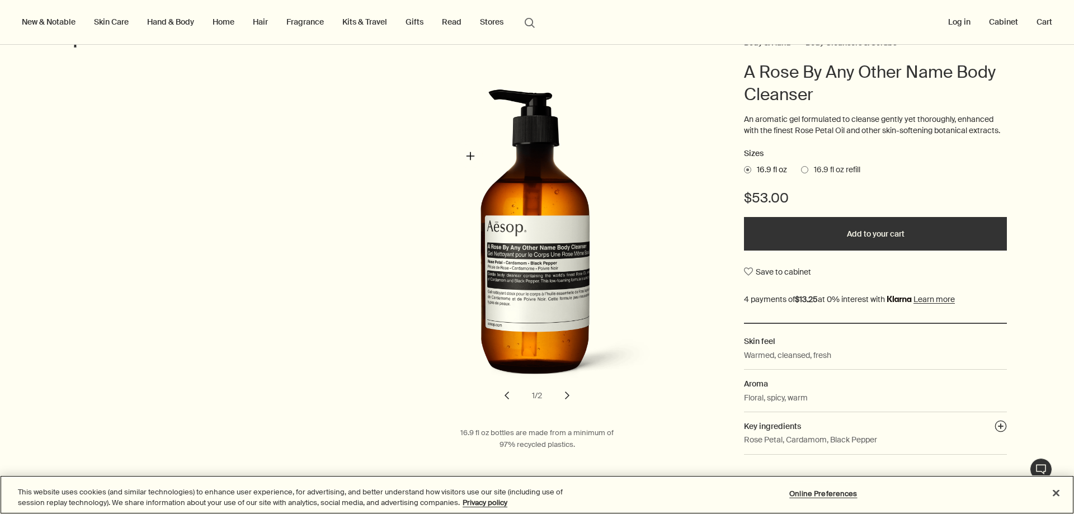
scroll to position [56, 0]
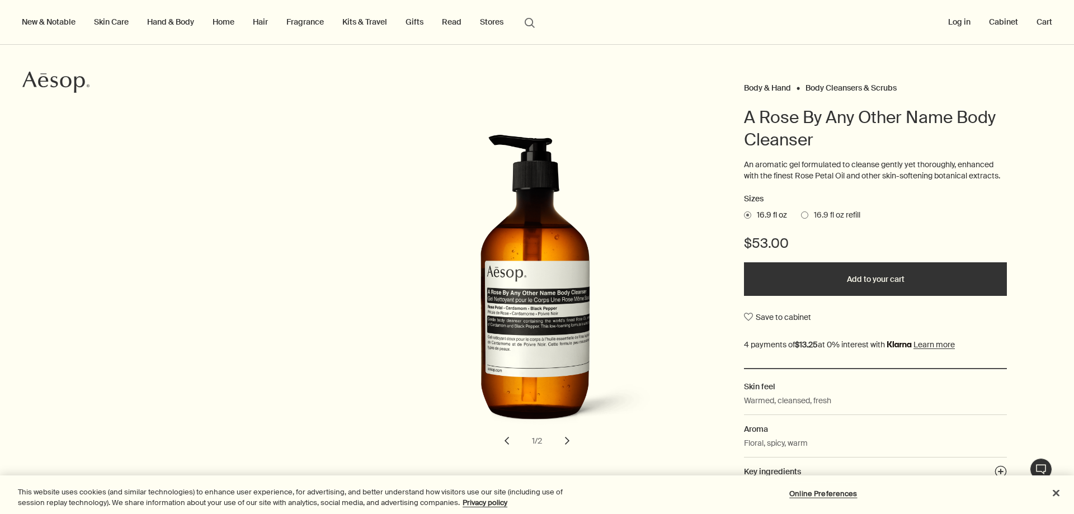
click at [801, 214] on span at bounding box center [804, 215] width 7 height 7
click at [801, 214] on input "16.9 fl oz refill" at bounding box center [801, 213] width 0 height 7
click at [744, 212] on span at bounding box center [747, 215] width 7 height 7
click at [744, 212] on input "16.9 fl oz" at bounding box center [744, 213] width 0 height 7
drag, startPoint x: 917, startPoint y: 209, endPoint x: 918, endPoint y: 186, distance: 23.5
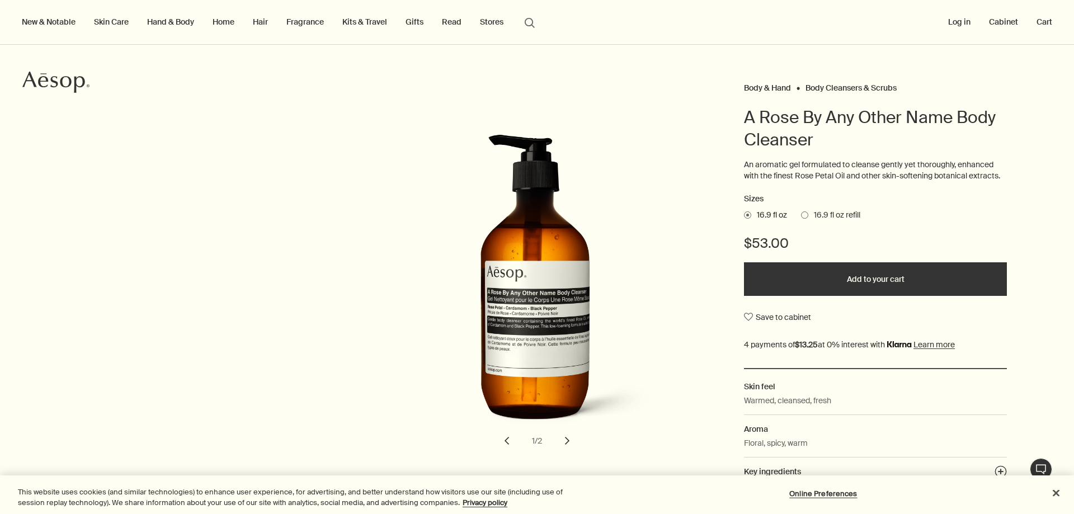
click at [918, 186] on div "An aromatic gel formulated to cleanse gently yet thoroughly, enhanced with the …" at bounding box center [875, 175] width 263 height 33
click at [809, 213] on span "16.9 fl oz refill" at bounding box center [835, 215] width 52 height 11
click at [801, 213] on input "16.9 fl oz refill" at bounding box center [801, 213] width 0 height 7
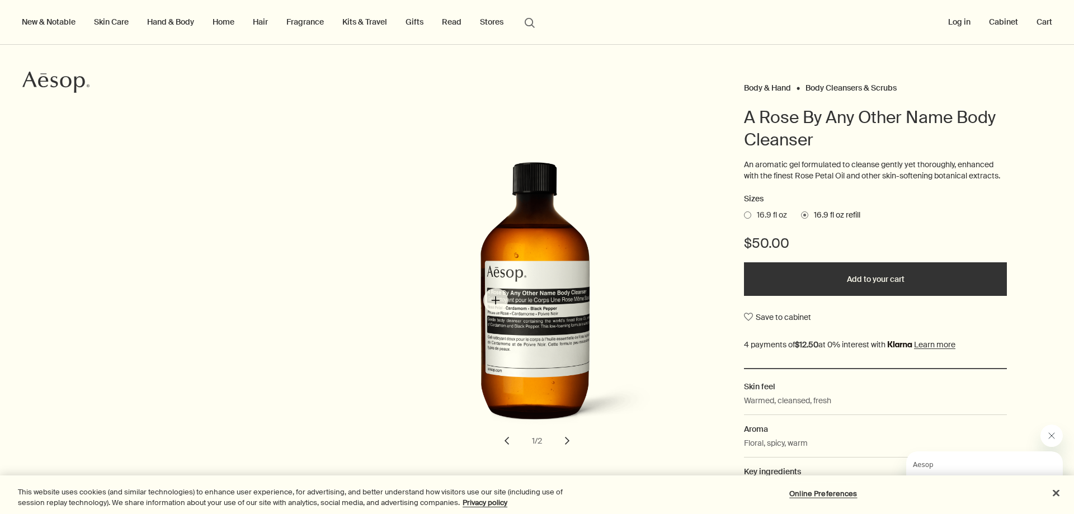
click at [496, 300] on img "A Rose By Any Other Name Body Cleanser" at bounding box center [539, 286] width 246 height 305
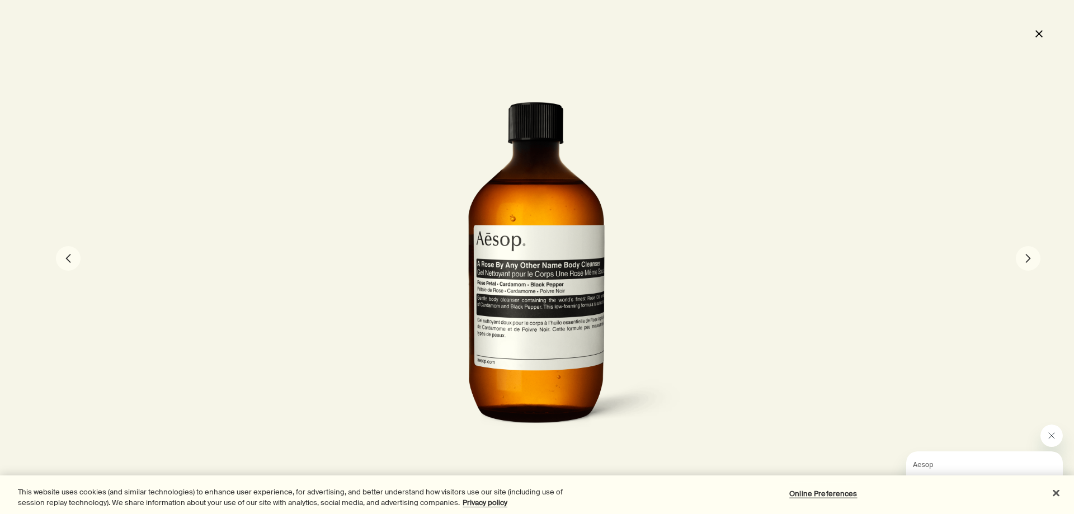
click at [1039, 36] on button "close" at bounding box center [1038, 33] width 13 height 19
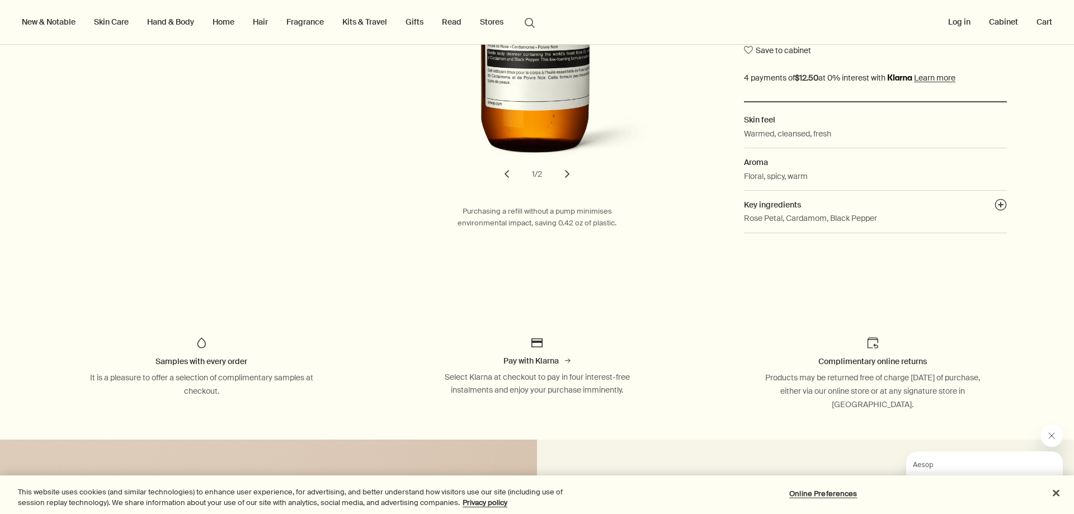
scroll to position [112, 0]
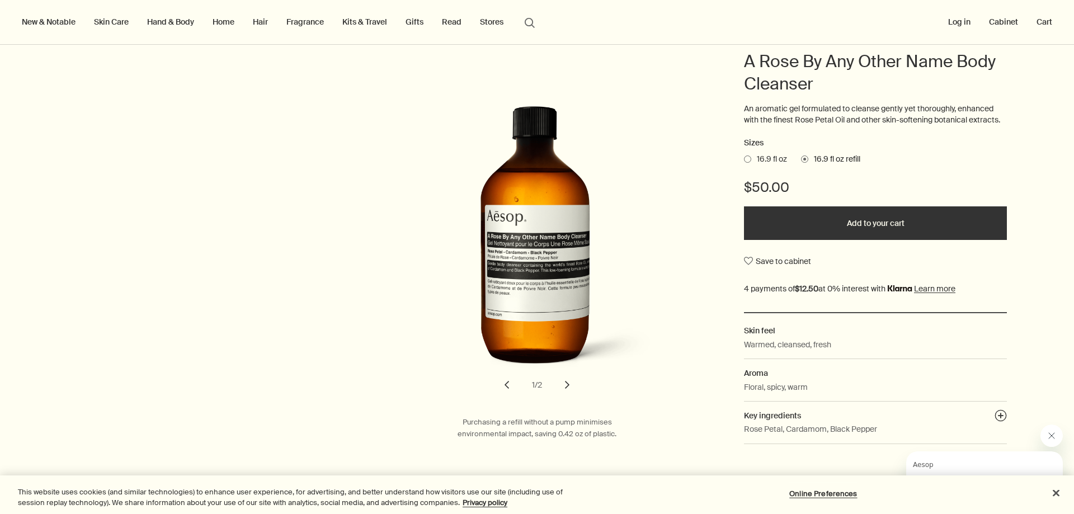
click at [744, 159] on span at bounding box center [747, 159] width 7 height 7
click at [744, 159] on input "16.9 fl oz" at bounding box center [744, 157] width 0 height 7
click at [801, 159] on span at bounding box center [804, 159] width 7 height 7
click at [801, 159] on input "16.9 fl oz refill" at bounding box center [801, 157] width 0 height 7
